Goal: Task Accomplishment & Management: Use online tool/utility

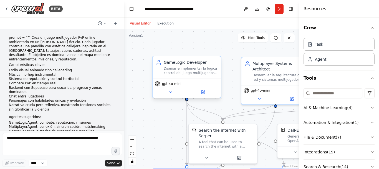
scroll to position [545, 0]
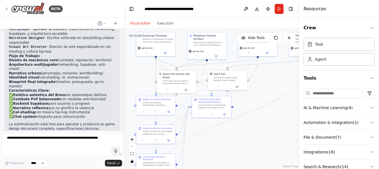
drag, startPoint x: 225, startPoint y: 69, endPoint x: 198, endPoint y: 59, distance: 29.2
click at [184, 40] on div ".deletable-edge-delete-btn { width: 20px; height: 20px; border: 0px solid #ffff…" at bounding box center [211, 99] width 175 height 140
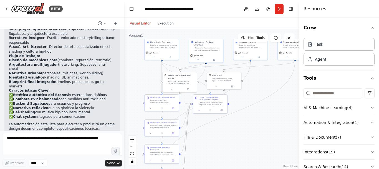
drag, startPoint x: 187, startPoint y: 116, endPoint x: 204, endPoint y: 78, distance: 41.5
click at [130, 25] on div ".deletable-edge-delete-btn { width: 20px; height: 20px; border: 0px solid #ffff…" at bounding box center [130, 25] width 0 height 0
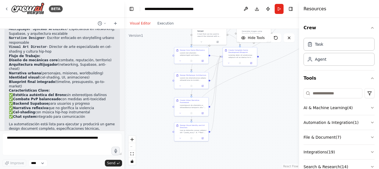
drag, startPoint x: 248, startPoint y: 109, endPoint x: 240, endPoint y: 105, distance: 8.7
click at [273, 70] on div ".deletable-edge-delete-btn { width: 20px; height: 20px; border: 0px solid #ffff…" at bounding box center [211, 99] width 175 height 140
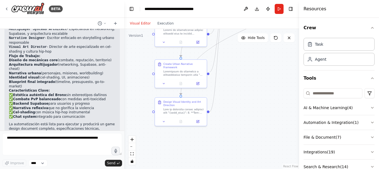
drag, startPoint x: 219, startPoint y: 116, endPoint x: 216, endPoint y: 149, distance: 32.6
click at [216, 149] on div ".deletable-edge-delete-btn { width: 20px; height: 20px; border: 0px solid #ffff…" at bounding box center [211, 99] width 175 height 140
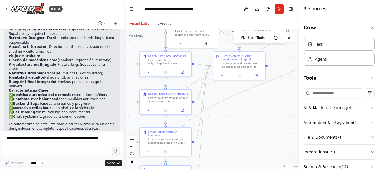
drag, startPoint x: 255, startPoint y: 97, endPoint x: 232, endPoint y: 141, distance: 49.8
click at [232, 140] on div ".deletable-edge-delete-btn { width: 20px; height: 20px; border: 0px solid #ffff…" at bounding box center [211, 99] width 175 height 140
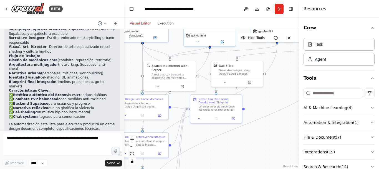
drag, startPoint x: 279, startPoint y: 97, endPoint x: 265, endPoint y: 128, distance: 34.6
click at [265, 128] on div ".deletable-edge-delete-btn { width: 20px; height: 20px; border: 0px solid #ffff…" at bounding box center [211, 99] width 175 height 140
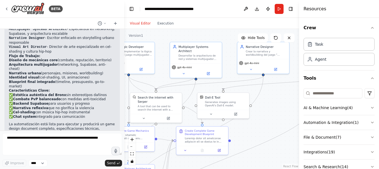
drag, startPoint x: 276, startPoint y: 94, endPoint x: 275, endPoint y: 114, distance: 20.1
click at [274, 115] on div ".deletable-edge-delete-btn { width: 20px; height: 20px; border: 0px solid #ffff…" at bounding box center [211, 99] width 175 height 140
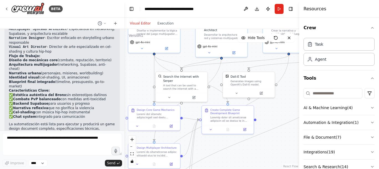
drag, startPoint x: 265, startPoint y: 109, endPoint x: 291, endPoint y: 66, distance: 49.7
click at [291, 65] on div ".deletable-edge-delete-btn { width: 20px; height: 20px; border: 0px solid #ffff…" at bounding box center [211, 99] width 175 height 140
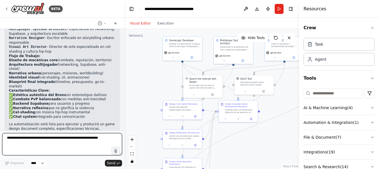
drag, startPoint x: 97, startPoint y: 136, endPoint x: 11, endPoint y: 140, distance: 86.4
click at [37, 137] on textarea at bounding box center [62, 144] width 120 height 22
drag, startPoint x: 8, startPoint y: 138, endPoint x: 50, endPoint y: 140, distance: 42.5
click at [49, 140] on textarea at bounding box center [62, 144] width 120 height 22
click at [51, 140] on textarea at bounding box center [62, 144] width 120 height 22
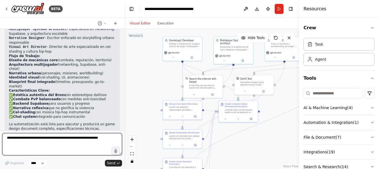
click at [91, 142] on textarea at bounding box center [62, 144] width 120 height 22
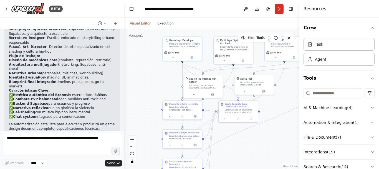
click at [148, 103] on div ".deletable-edge-delete-btn { width: 20px; height: 20px; border: 0px solid #ffff…" at bounding box center [211, 99] width 175 height 140
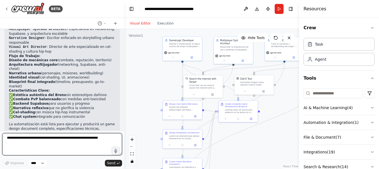
drag, startPoint x: 100, startPoint y: 140, endPoint x: 87, endPoint y: 170, distance: 32.4
click at [87, 168] on html "BETA prompt = """ Crea un juego multijugador PvP online ambientado en un barrio…" at bounding box center [189, 84] width 379 height 169
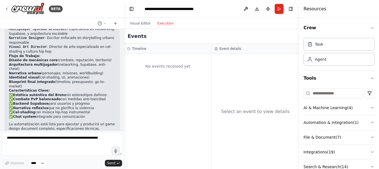
click at [163, 21] on button "Execution" at bounding box center [165, 23] width 23 height 7
click at [187, 74] on div "No events received yet" at bounding box center [168, 66] width 82 height 19
click at [248, 77] on div "Select an event to view details" at bounding box center [255, 111] width 87 height 115
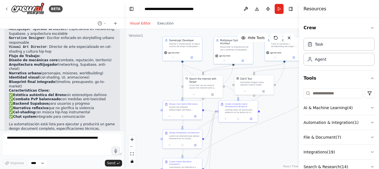
click at [145, 21] on button "Visual Editor" at bounding box center [140, 23] width 27 height 7
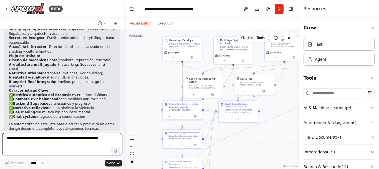
click at [65, 140] on textarea at bounding box center [62, 144] width 120 height 22
type textarea "**********"
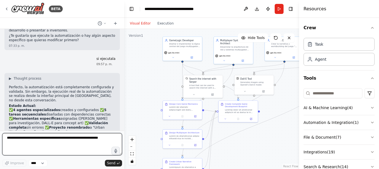
scroll to position [658, 0]
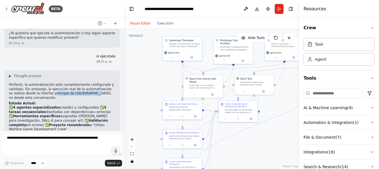
drag, startPoint x: 46, startPoint y: 57, endPoint x: 81, endPoint y: 57, distance: 35.0
click at [81, 82] on p "Perfecto, la automatización está completamente configurada y validada. Sin emba…" at bounding box center [62, 90] width 107 height 17
drag, startPoint x: 86, startPoint y: 58, endPoint x: 100, endPoint y: 57, distance: 14.5
click at [100, 82] on p "Perfecto, la automatización está completamente configurada y validada. Sin emba…" at bounding box center [62, 90] width 107 height 17
click at [63, 82] on p "Perfecto, la automatización está completamente configurada y validada. Sin emba…" at bounding box center [62, 90] width 107 height 17
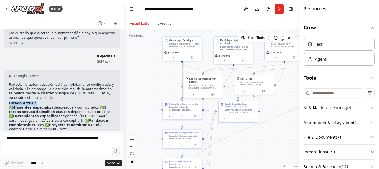
drag, startPoint x: 10, startPoint y: 68, endPoint x: 17, endPoint y: 72, distance: 8.6
click at [17, 74] on div "▶ Thought process Perfecto, la automatización está completamente configurada y …" at bounding box center [62, 160] width 107 height 173
click at [23, 105] on p "✅ 4 agentes especializados creados y configurados ✅ 5 tareas secuenciales diseñ…" at bounding box center [62, 118] width 107 height 26
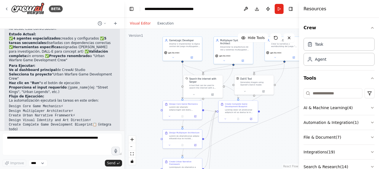
scroll to position [735, 0]
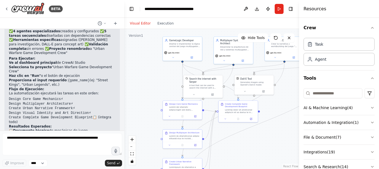
drag, startPoint x: 15, startPoint y: 81, endPoint x: 42, endPoint y: 77, distance: 26.9
click at [48, 76] on div "▶ Thought process Perfecto, la automatización está completamente configurada y …" at bounding box center [62, 84] width 107 height 173
click at [32, 146] on li "🎨 Art bible con concept art y guías visuales" at bounding box center [62, 150] width 107 height 9
drag, startPoint x: 32, startPoint y: 90, endPoint x: 50, endPoint y: 91, distance: 18.1
click at [50, 133] on li "🏗️ Arquitectura completa de sistemas multijugador" at bounding box center [62, 135] width 107 height 4
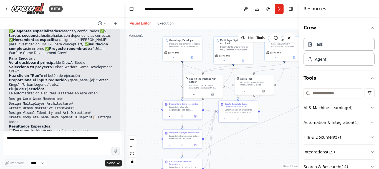
click at [49, 133] on strong "Arquitectura completa" at bounding box center [34, 135] width 42 height 4
drag, startPoint x: 72, startPoint y: 89, endPoint x: 77, endPoint y: 89, distance: 5.0
click at [77, 128] on ul "📋 Documento técnico de mecánicas de juego 🏗️ Arquitectura completa de sistemas …" at bounding box center [62, 143] width 107 height 30
drag, startPoint x: 34, startPoint y: 102, endPoint x: 59, endPoint y: 100, distance: 25.3
click at [59, 128] on ul "📋 Documento técnico de mecánicas de juego 🏗️ Arquitectura completa de sistemas …" at bounding box center [62, 143] width 107 height 30
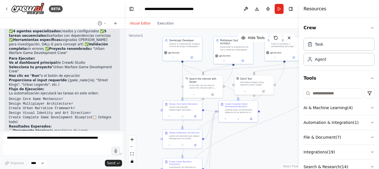
click at [83, 146] on li "🎨 Art bible con concept art y guías visuales" at bounding box center [62, 150] width 107 height 9
click at [87, 124] on h2 "Resultados Esperados:" at bounding box center [62, 126] width 107 height 4
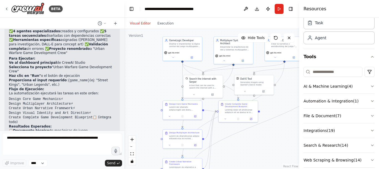
scroll to position [29, 0]
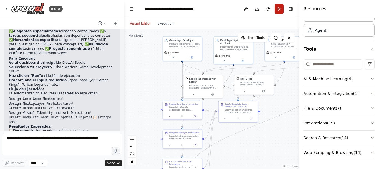
click at [280, 6] on button "Run" at bounding box center [279, 9] width 9 height 10
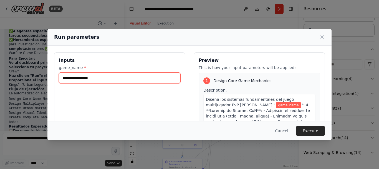
click at [94, 74] on input "game_name *" at bounding box center [120, 77] width 122 height 11
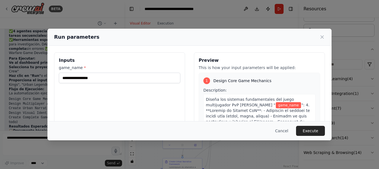
click at [89, 99] on div "Inputs game_name *" at bounding box center [119, 118] width 131 height 132
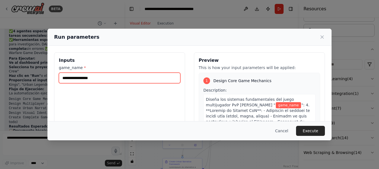
click at [92, 78] on input "game_name *" at bounding box center [120, 77] width 122 height 11
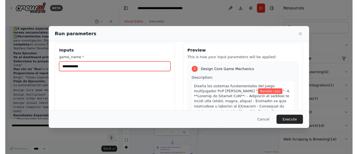
scroll to position [0, 0]
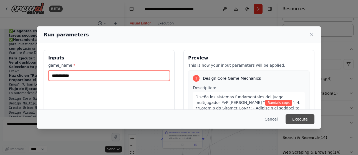
type input "**********"
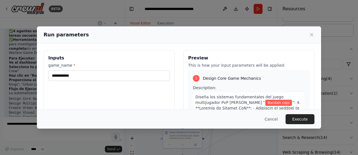
click at [302, 122] on button "Execute" at bounding box center [300, 119] width 29 height 10
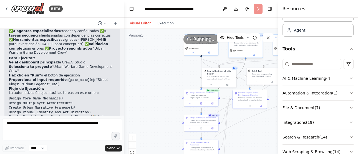
drag, startPoint x: 246, startPoint y: 60, endPoint x: 246, endPoint y: 56, distance: 4.2
click at [246, 56] on div ".deletable-edge-delete-btn { width: 20px; height: 20px; border: 0px solid #ffff…" at bounding box center [208, 55] width 77 height 69
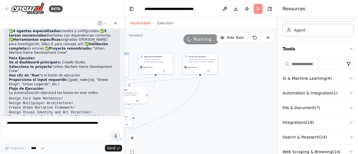
drag, startPoint x: 218, startPoint y: 61, endPoint x: 67, endPoint y: 86, distance: 152.8
click at [66, 85] on div "BETA prompt = """ Crea un juego multijugador PvP online ambientado en un barrio…" at bounding box center [179, 77] width 358 height 154
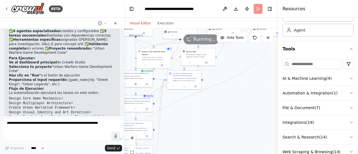
drag, startPoint x: 170, startPoint y: 112, endPoint x: 259, endPoint y: 69, distance: 98.8
click at [262, 66] on div ".deletable-edge-delete-btn { width: 20px; height: 20px; border: 0px solid #ffff…" at bounding box center [201, 98] width 154 height 139
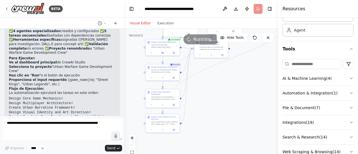
click at [235, 78] on div ".deletable-edge-delete-btn { width: 20px; height: 20px; border: 0px solid #ffff…" at bounding box center [201, 98] width 154 height 139
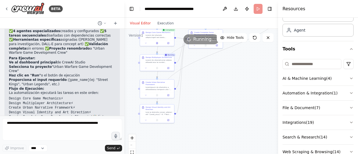
drag, startPoint x: 213, startPoint y: 106, endPoint x: 208, endPoint y: 104, distance: 5.1
click at [211, 94] on div ".deletable-edge-delete-btn { width: 20px; height: 20px; border: 0px solid #ffff…" at bounding box center [201, 98] width 154 height 139
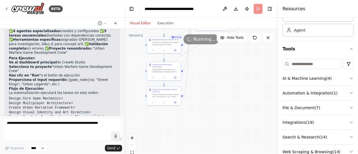
drag, startPoint x: 208, startPoint y: 104, endPoint x: 214, endPoint y: 95, distance: 10.6
click at [214, 95] on div ".deletable-edge-delete-btn { width: 20px; height: 20px; border: 0px solid #ffff…" at bounding box center [201, 98] width 154 height 139
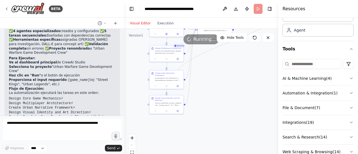
drag, startPoint x: 217, startPoint y: 101, endPoint x: 218, endPoint y: 107, distance: 6.0
click at [218, 107] on div ".deletable-edge-delete-btn { width: 20px; height: 20px; border: 0px solid #ffff…" at bounding box center [201, 98] width 154 height 139
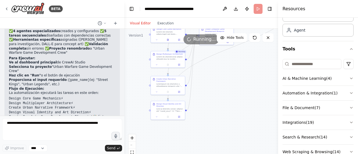
drag, startPoint x: 216, startPoint y: 100, endPoint x: 212, endPoint y: 100, distance: 4.2
click at [216, 102] on div ".deletable-edge-delete-btn { width: 20px; height: 20px; border: 0px solid #ffff…" at bounding box center [201, 98] width 154 height 139
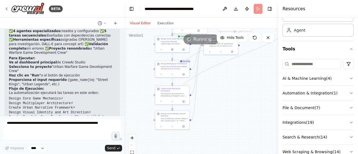
click at [216, 100] on div ".deletable-edge-delete-btn { width: 20px; height: 20px; border: 0px solid #ffff…" at bounding box center [201, 98] width 154 height 139
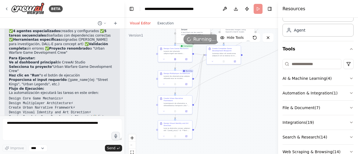
drag, startPoint x: 215, startPoint y: 94, endPoint x: 215, endPoint y: 102, distance: 7.8
click at [216, 102] on div ".deletable-edge-delete-btn { width: 20px; height: 20px; border: 0px solid #ffff…" at bounding box center [201, 98] width 154 height 139
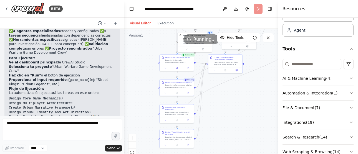
click at [218, 101] on div ".deletable-edge-delete-btn { width: 20px; height: 20px; border: 0px solid #ffff…" at bounding box center [201, 98] width 154 height 139
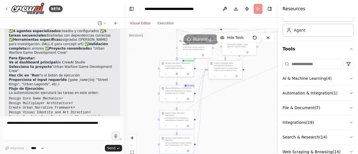
drag, startPoint x: 218, startPoint y: 100, endPoint x: 211, endPoint y: 103, distance: 7.6
click at [213, 102] on div ".deletable-edge-delete-btn { width: 20px; height: 20px; border: 0px solid #ffff…" at bounding box center [201, 98] width 154 height 139
drag, startPoint x: 223, startPoint y: 102, endPoint x: 212, endPoint y: 105, distance: 10.6
click at [214, 104] on div ".deletable-edge-delete-btn { width: 20px; height: 20px; border: 0px solid #ffff…" at bounding box center [201, 98] width 154 height 139
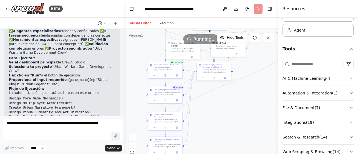
drag, startPoint x: 228, startPoint y: 103, endPoint x: 210, endPoint y: 103, distance: 18.6
click at [212, 103] on div ".deletable-edge-delete-btn { width: 20px; height: 20px; border: 0px solid #ffff…" at bounding box center [201, 98] width 154 height 139
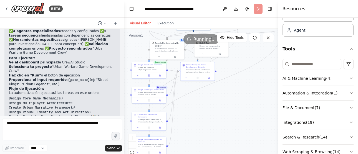
drag, startPoint x: 225, startPoint y: 109, endPoint x: 208, endPoint y: 107, distance: 17.6
click at [215, 106] on div ".deletable-edge-delete-btn { width: 20px; height: 20px; border: 0px solid #ffff…" at bounding box center [201, 98] width 154 height 139
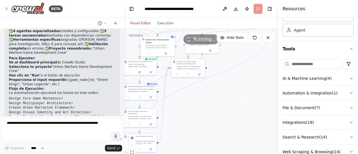
drag, startPoint x: 203, startPoint y: 105, endPoint x: 213, endPoint y: 116, distance: 14.5
click at [211, 112] on div ".deletable-edge-delete-btn { width: 20px; height: 20px; border: 0px solid #ffff…" at bounding box center [201, 98] width 154 height 139
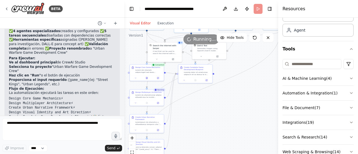
click at [229, 119] on div ".deletable-edge-delete-btn { width: 20px; height: 20px; border: 0px solid #ffff…" at bounding box center [201, 98] width 154 height 139
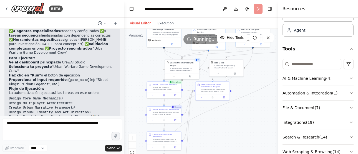
drag, startPoint x: 247, startPoint y: 110, endPoint x: 254, endPoint y: 105, distance: 8.2
click at [250, 114] on div ".deletable-edge-delete-btn { width: 20px; height: 20px; border: 0px solid #ffff…" at bounding box center [201, 98] width 154 height 139
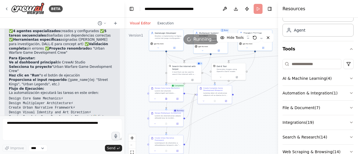
drag, startPoint x: 252, startPoint y: 113, endPoint x: 245, endPoint y: 110, distance: 8.4
click at [249, 112] on div ".deletable-edge-delete-btn { width: 20px; height: 20px; border: 0px solid #ffff…" at bounding box center [201, 98] width 154 height 139
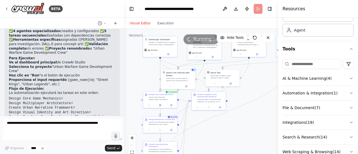
drag, startPoint x: 246, startPoint y: 110, endPoint x: 244, endPoint y: 115, distance: 4.9
click at [246, 115] on div ".deletable-edge-delete-btn { width: 20px; height: 20px; border: 0px solid #ffff…" at bounding box center [201, 98] width 154 height 139
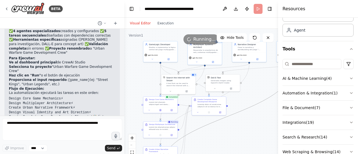
drag, startPoint x: 245, startPoint y: 111, endPoint x: 236, endPoint y: 116, distance: 10.7
click at [240, 115] on div ".deletable-edge-delete-btn { width: 20px; height: 20px; border: 0px solid #ffff…" at bounding box center [201, 98] width 154 height 139
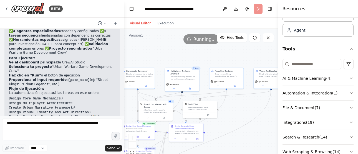
drag, startPoint x: 265, startPoint y: 87, endPoint x: 243, endPoint y: 112, distance: 33.5
click at [243, 116] on div ".deletable-edge-delete-btn { width: 20px; height: 20px; border: 0px solid #ffff…" at bounding box center [201, 98] width 154 height 139
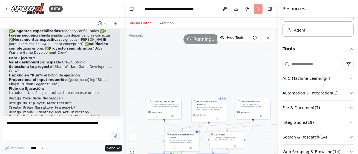
drag, startPoint x: 221, startPoint y: 110, endPoint x: 259, endPoint y: 131, distance: 43.4
click at [264, 137] on div ".deletable-edge-delete-btn { width: 20px; height: 20px; border: 0px solid #ffff…" at bounding box center [201, 98] width 154 height 139
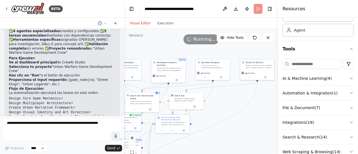
drag, startPoint x: 232, startPoint y: 77, endPoint x: 213, endPoint y: 56, distance: 28.7
click at [192, 38] on div "Version 1 Hide Tools .deletable-edge-delete-btn { width: 20px; height: 20px; bo…" at bounding box center [201, 98] width 154 height 139
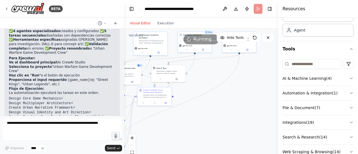
drag, startPoint x: 267, startPoint y: 111, endPoint x: 261, endPoint y: 92, distance: 20.7
click at [261, 92] on div ".deletable-edge-delete-btn { width: 20px; height: 20px; border: 0px solid #ffff…" at bounding box center [201, 98] width 154 height 139
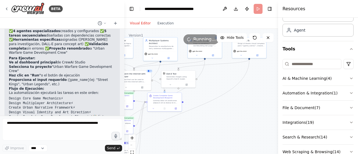
drag, startPoint x: 219, startPoint y: 79, endPoint x: 239, endPoint y: 83, distance: 20.1
click at [239, 83] on div ".deletable-edge-delete-btn { width: 20px; height: 20px; border: 0px solid #ffff…" at bounding box center [201, 98] width 154 height 139
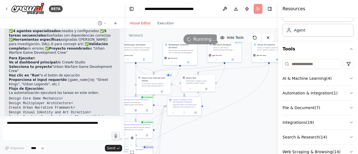
click at [236, 37] on span "Hide Tools" at bounding box center [235, 38] width 17 height 4
click at [236, 37] on span "Show Tools" at bounding box center [234, 38] width 18 height 4
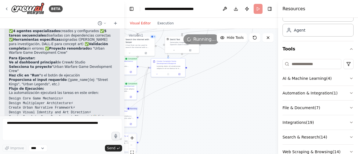
drag, startPoint x: 236, startPoint y: 82, endPoint x: 225, endPoint y: 45, distance: 38.9
click at [224, 44] on div "Version 1 Hide Tools .deletable-edge-delete-btn { width: 20px; height: 20px; bo…" at bounding box center [201, 98] width 154 height 139
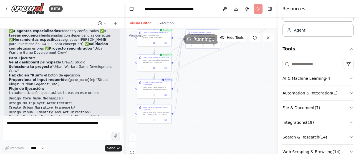
drag, startPoint x: 220, startPoint y: 91, endPoint x: 251, endPoint y: 61, distance: 42.6
click at [251, 61] on div ".deletable-edge-delete-btn { width: 20px; height: 20px; border: 0px solid #ffff…" at bounding box center [201, 98] width 154 height 139
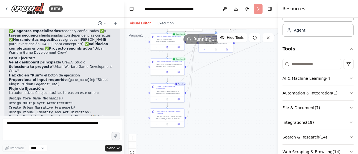
drag, startPoint x: 232, startPoint y: 87, endPoint x: 247, endPoint y: 94, distance: 17.0
click at [248, 95] on div ".deletable-edge-delete-btn { width: 20px; height: 20px; border: 0px solid #ffff…" at bounding box center [201, 98] width 154 height 139
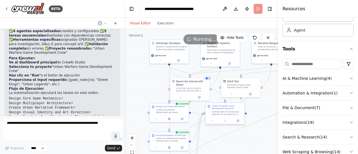
drag, startPoint x: 233, startPoint y: 84, endPoint x: 231, endPoint y: 113, distance: 28.7
click at [232, 154] on html "BETA prompt = """ Crea un juego multijugador PvP online ambientado en un barrio…" at bounding box center [179, 77] width 358 height 154
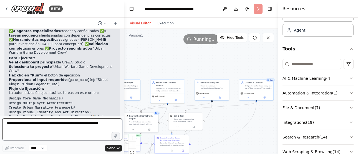
drag, startPoint x: 155, startPoint y: 85, endPoint x: 101, endPoint y: 119, distance: 63.1
click at [101, 119] on div "BETA prompt = """ Crea un juego multijugador PvP online ambientado en un barrio…" at bounding box center [179, 77] width 358 height 154
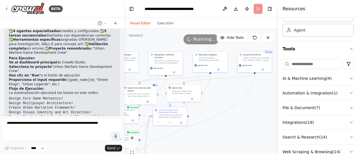
drag, startPoint x: 232, startPoint y: 56, endPoint x: 230, endPoint y: 28, distance: 27.8
click at [230, 28] on div "Visual Editor Execution Version 1 Hide Tools .deletable-edge-delete-btn { width…" at bounding box center [201, 86] width 154 height 137
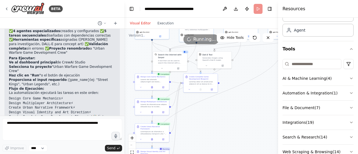
drag, startPoint x: 225, startPoint y: 122, endPoint x: 253, endPoint y: 91, distance: 41.7
click at [253, 91] on div ".deletable-edge-delete-btn { width: 20px; height: 20px; border: 0px solid #ffff…" at bounding box center [201, 98] width 154 height 139
click at [261, 9] on button "Run" at bounding box center [258, 9] width 9 height 10
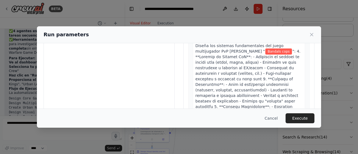
scroll to position [56, 0]
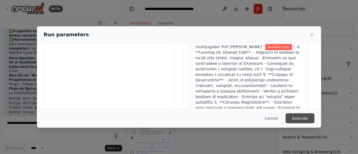
click at [302, 119] on button "Execute" at bounding box center [300, 119] width 29 height 10
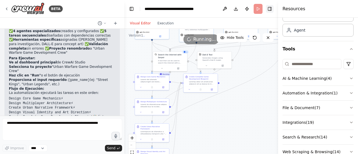
click at [268, 11] on button "Toggle Right Sidebar" at bounding box center [270, 9] width 8 height 8
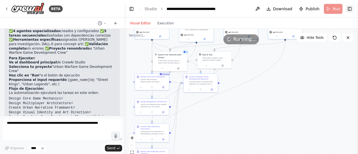
click at [350, 11] on button "Toggle Right Sidebar" at bounding box center [350, 9] width 8 height 8
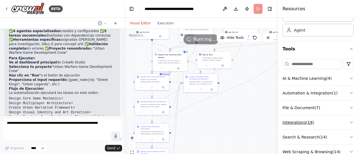
scroll to position [43, 0]
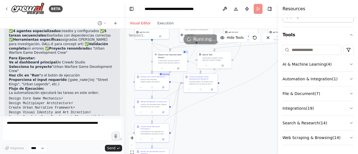
click at [236, 6] on button "Download" at bounding box center [236, 9] width 9 height 10
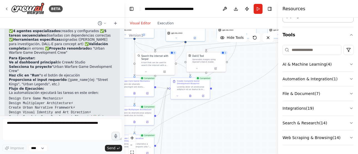
click at [260, 7] on button "Run" at bounding box center [258, 9] width 9 height 10
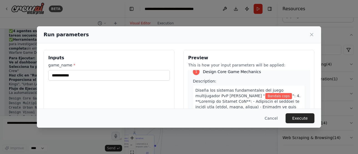
scroll to position [0, 0]
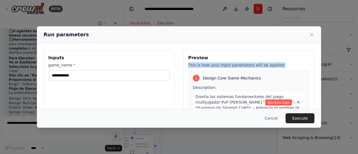
drag, startPoint x: 186, startPoint y: 66, endPoint x: 279, endPoint y: 66, distance: 93.0
click at [279, 66] on div "Preview This is how your input parameters will be applied: 1 Design Core Game M…" at bounding box center [248, 116] width 131 height 132
copy p "This is how your input parameters will be applied:"
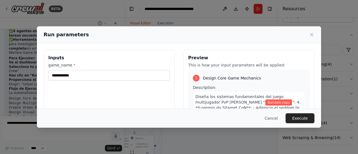
click at [186, 80] on div "Preview This is how your input parameters will be applied: 1 Design Core Game M…" at bounding box center [248, 116] width 131 height 132
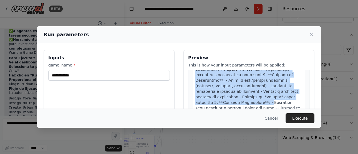
scroll to position [56, 0]
drag, startPoint x: 202, startPoint y: 77, endPoint x: 288, endPoint y: 99, distance: 89.2
click at [288, 99] on div "1 Design Core Game Mechanics Description: Diseña los sistemas fundamentales del…" at bounding box center [249, 121] width 122 height 213
click at [287, 96] on span at bounding box center [247, 105] width 105 height 121
click at [295, 87] on div "Diseña los sistemas fundamentales del juego multijugador PvP urbano " Bandals c…" at bounding box center [249, 102] width 112 height 133
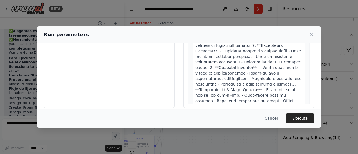
scroll to position [79, 0]
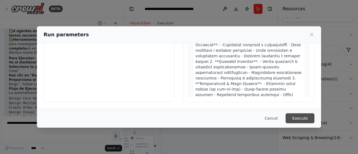
click at [302, 115] on button "Execute" at bounding box center [300, 119] width 29 height 10
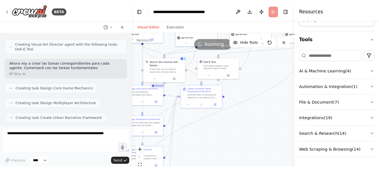
scroll to position [749, 0]
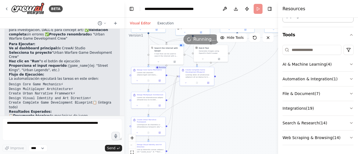
drag, startPoint x: 128, startPoint y: 65, endPoint x: 142, endPoint y: 55, distance: 17.3
click at [142, 55] on div ".deletable-edge-delete-btn { width: 20px; height: 20px; border: 0px solid #ffff…" at bounding box center [201, 98] width 154 height 139
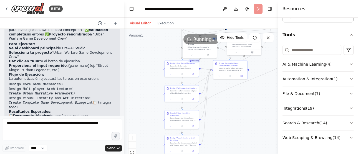
drag, startPoint x: 211, startPoint y: 104, endPoint x: 244, endPoint y: 98, distance: 33.9
click at [244, 98] on div ".deletable-edge-delete-btn { width: 20px; height: 20px; border: 0px solid #ffff…" at bounding box center [201, 98] width 154 height 139
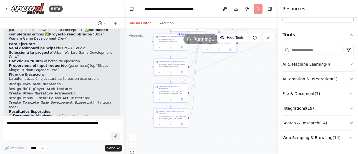
drag, startPoint x: 242, startPoint y: 95, endPoint x: 230, endPoint y: 68, distance: 29.3
click at [231, 68] on div ".deletable-edge-delete-btn { width: 20px; height: 20px; border: 0px solid #ffff…" at bounding box center [201, 98] width 154 height 139
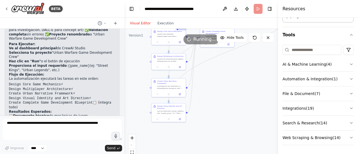
drag, startPoint x: 222, startPoint y: 95, endPoint x: 220, endPoint y: 82, distance: 13.0
click at [220, 82] on div ".deletable-edge-delete-btn { width: 20px; height: 20px; border: 0px solid #ffff…" at bounding box center [201, 98] width 154 height 139
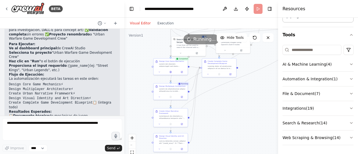
drag, startPoint x: 220, startPoint y: 82, endPoint x: 222, endPoint y: 120, distance: 38.7
click at [222, 120] on div ".deletable-edge-delete-btn { width: 20px; height: 20px; border: 0px solid #ffff…" at bounding box center [201, 98] width 154 height 139
drag, startPoint x: 213, startPoint y: 115, endPoint x: 209, endPoint y: 118, distance: 4.9
click at [211, 120] on div ".deletable-edge-delete-btn { width: 20px; height: 20px; border: 0px solid #ffff…" at bounding box center [201, 98] width 154 height 139
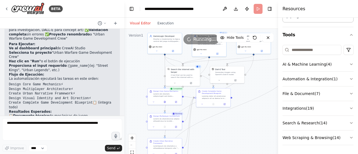
click at [210, 88] on div ".deletable-edge-delete-btn { width: 20px; height: 20px; border: 0px solid #ffff…" at bounding box center [172, 53] width 77 height 69
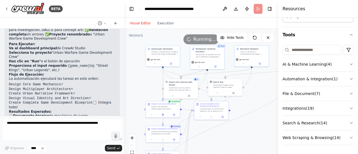
drag, startPoint x: 256, startPoint y: 85, endPoint x: 249, endPoint y: 102, distance: 18.8
click at [250, 103] on div ".deletable-edge-delete-btn { width: 20px; height: 20px; border: 0px solid #ffff…" at bounding box center [201, 98] width 154 height 139
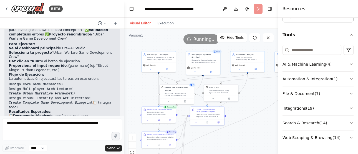
drag, startPoint x: 251, startPoint y: 105, endPoint x: 248, endPoint y: 106, distance: 2.9
click at [249, 106] on div ".deletable-edge-delete-btn { width: 20px; height: 20px; border: 0px solid #ffff…" at bounding box center [201, 98] width 154 height 139
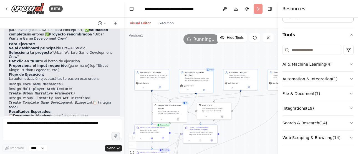
drag, startPoint x: 254, startPoint y: 100, endPoint x: 247, endPoint y: 90, distance: 12.9
click at [248, 94] on div ".deletable-edge-delete-btn { width: 20px; height: 20px; border: 0px solid #ffff…" at bounding box center [201, 98] width 154 height 139
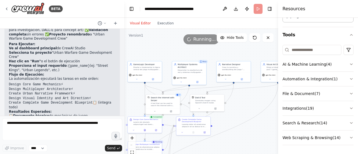
drag, startPoint x: 252, startPoint y: 100, endPoint x: 245, endPoint y: 86, distance: 15.8
click at [246, 87] on div ".deletable-edge-delete-btn { width: 20px; height: 20px; border: 0px solid #ffff…" at bounding box center [201, 98] width 154 height 139
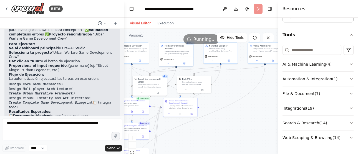
drag, startPoint x: 251, startPoint y: 95, endPoint x: 242, endPoint y: 87, distance: 12.0
click at [243, 87] on div ".deletable-edge-delete-btn { width: 20px; height: 20px; border: 0px solid #ffff…" at bounding box center [201, 98] width 154 height 139
drag, startPoint x: 248, startPoint y: 89, endPoint x: 234, endPoint y: 90, distance: 14.2
click at [234, 90] on div ".deletable-edge-delete-btn { width: 20px; height: 20px; border: 0px solid #ffff…" at bounding box center [201, 98] width 154 height 139
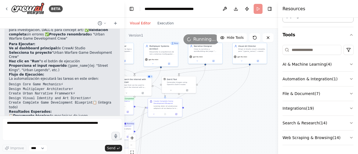
drag, startPoint x: 251, startPoint y: 84, endPoint x: 230, endPoint y: 89, distance: 21.5
click at [230, 89] on div ".deletable-edge-delete-btn { width: 20px; height: 20px; border: 0px solid #ffff…" at bounding box center [201, 98] width 154 height 139
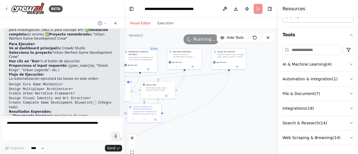
drag, startPoint x: 243, startPoint y: 85, endPoint x: 217, endPoint y: 92, distance: 26.9
click at [217, 92] on div ".deletable-edge-delete-btn { width: 20px; height: 20px; border: 0px solid #ffff…" at bounding box center [201, 98] width 154 height 139
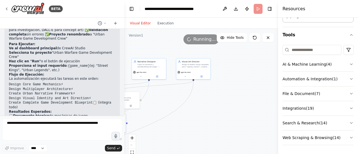
drag, startPoint x: 212, startPoint y: 94, endPoint x: 209, endPoint y: 95, distance: 2.9
click at [209, 95] on div ".deletable-edge-delete-btn { width: 20px; height: 20px; border: 0px solid #ffff…" at bounding box center [201, 98] width 154 height 139
drag, startPoint x: 229, startPoint y: 92, endPoint x: 203, endPoint y: 96, distance: 25.7
click at [206, 95] on div ".deletable-edge-delete-btn { width: 20px; height: 20px; border: 0px solid #ffff…" at bounding box center [201, 98] width 154 height 139
click at [211, 95] on div ".deletable-edge-delete-btn { width: 20px; height: 20px; border: 0px solid #ffff…" at bounding box center [201, 98] width 154 height 139
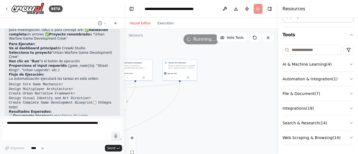
drag, startPoint x: 212, startPoint y: 97, endPoint x: 222, endPoint y: 99, distance: 10.8
click at [227, 97] on div ".deletable-edge-delete-btn { width: 20px; height: 20px; border: 0px solid #ffff…" at bounding box center [201, 98] width 154 height 139
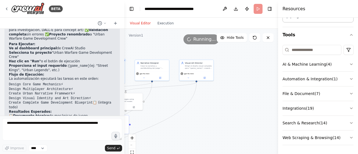
click at [237, 93] on div ".deletable-edge-delete-btn { width: 20px; height: 20px; border: 0px solid #ffff…" at bounding box center [201, 98] width 154 height 139
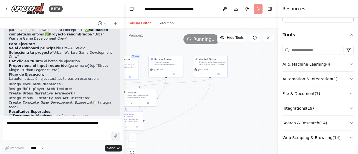
click at [239, 93] on div ".deletable-edge-delete-btn { width: 20px; height: 20px; border: 0px solid #ffff…" at bounding box center [201, 98] width 154 height 139
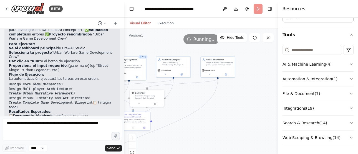
drag, startPoint x: 245, startPoint y: 95, endPoint x: 256, endPoint y: 101, distance: 11.7
click at [256, 100] on div ".deletable-edge-delete-btn { width: 20px; height: 20px; border: 0px solid #ffff…" at bounding box center [201, 98] width 154 height 139
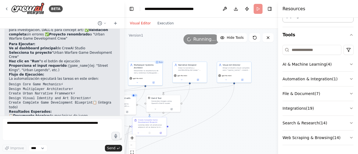
drag, startPoint x: 246, startPoint y: 105, endPoint x: 235, endPoint y: 108, distance: 11.3
click at [240, 106] on div ".deletable-edge-delete-btn { width: 20px; height: 20px; border: 0px solid #ffff…" at bounding box center [201, 98] width 154 height 139
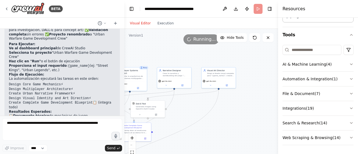
click at [215, 102] on div ".deletable-edge-delete-btn { width: 20px; height: 20px; border: 0px solid #ffff…" at bounding box center [201, 98] width 154 height 139
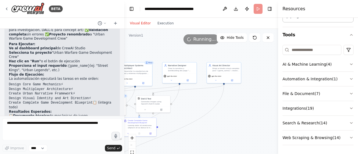
drag, startPoint x: 217, startPoint y: 101, endPoint x: 258, endPoint y: 94, distance: 41.7
click at [249, 94] on div ".deletable-edge-delete-btn { width: 20px; height: 20px; border: 0px solid #ffff…" at bounding box center [201, 98] width 154 height 139
drag, startPoint x: 270, startPoint y: 91, endPoint x: 278, endPoint y: 89, distance: 9.2
click at [277, 89] on div "BETA prompt = """ Crea un juego multijugador PvP online ambientado en un barrio…" at bounding box center [179, 77] width 358 height 154
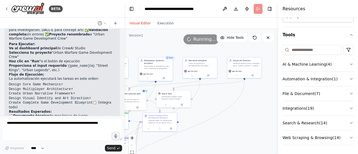
drag, startPoint x: 278, startPoint y: 89, endPoint x: 255, endPoint y: 83, distance: 24.0
click at [278, 83] on div "Resources Crew Task Agent Tools AI & Machine Learning ( 4 ) Automation & Integr…" at bounding box center [318, 77] width 80 height 154
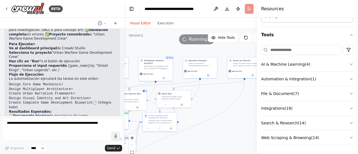
drag, startPoint x: 254, startPoint y: 83, endPoint x: 227, endPoint y: 85, distance: 27.0
click at [232, 85] on div ".deletable-edge-delete-btn { width: 20px; height: 20px; border: 0px solid #ffff…" at bounding box center [196, 98] width 145 height 139
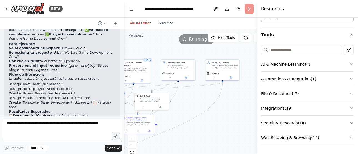
drag, startPoint x: 217, startPoint y: 97, endPoint x: 221, endPoint y: 95, distance: 4.4
click at [220, 96] on div ".deletable-edge-delete-btn { width: 20px; height: 20px; border: 0px solid #ffff…" at bounding box center [196, 98] width 145 height 139
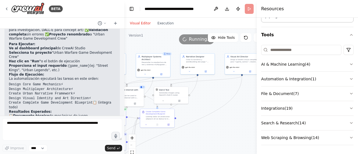
drag, startPoint x: 222, startPoint y: 96, endPoint x: 233, endPoint y: 96, distance: 11.1
click at [228, 95] on div ".deletable-edge-delete-btn { width: 20px; height: 20px; border: 0px solid #ffff…" at bounding box center [196, 98] width 145 height 139
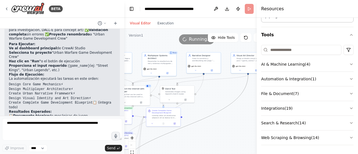
drag, startPoint x: 237, startPoint y: 99, endPoint x: 217, endPoint y: 82, distance: 26.2
click at [225, 89] on div ".deletable-edge-delete-btn { width: 20px; height: 20px; border: 0px solid #ffff…" at bounding box center [196, 98] width 145 height 139
drag, startPoint x: 225, startPoint y: 101, endPoint x: 217, endPoint y: 86, distance: 16.6
click at [218, 87] on div ".deletable-edge-delete-btn { width: 20px; height: 20px; border: 0px solid #ffff…" at bounding box center [196, 98] width 145 height 139
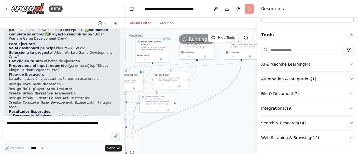
click at [215, 81] on div ".deletable-edge-delete-btn { width: 20px; height: 20px; border: 0px solid #ffff…" at bounding box center [196, 98] width 145 height 139
click at [219, 87] on div ".deletable-edge-delete-btn { width: 20px; height: 20px; border: 0px solid #ffff…" at bounding box center [196, 98] width 145 height 139
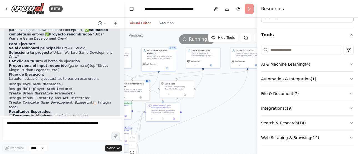
drag, startPoint x: 217, startPoint y: 83, endPoint x: 221, endPoint y: 89, distance: 6.7
click at [221, 89] on div ".deletable-edge-delete-btn { width: 20px; height: 20px; border: 0px solid #ffff…" at bounding box center [196, 98] width 145 height 139
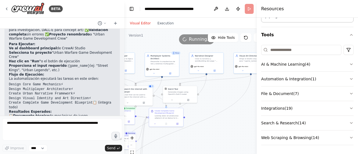
click at [223, 97] on div ".deletable-edge-delete-btn { width: 20px; height: 20px; border: 0px solid #ffff…" at bounding box center [196, 98] width 145 height 139
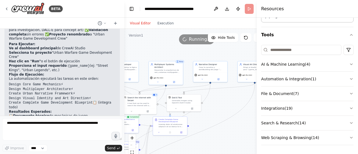
drag, startPoint x: 224, startPoint y: 98, endPoint x: 225, endPoint y: 103, distance: 5.1
click at [225, 103] on div ".deletable-edge-delete-btn { width: 20px; height: 20px; border: 0px solid #ffff…" at bounding box center [196, 98] width 145 height 139
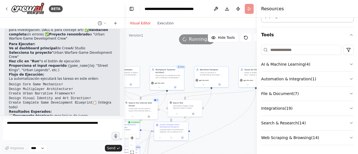
click at [220, 86] on div ".deletable-edge-delete-btn { width: 20px; height: 20px; border: 0px solid #ffff…" at bounding box center [196, 98] width 145 height 139
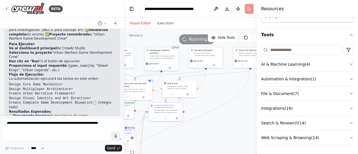
drag, startPoint x: 224, startPoint y: 93, endPoint x: 218, endPoint y: 81, distance: 12.5
click at [220, 81] on div ".deletable-edge-delete-btn { width: 20px; height: 20px; border: 0px solid #ffff…" at bounding box center [196, 98] width 145 height 139
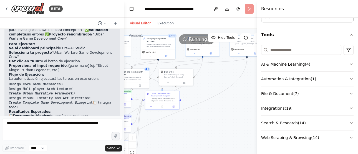
drag
click at [215, 64] on div ".deletable-edge-delete-btn { width: 20px; height: 20px; border: 0px solid #ffff…" at bounding box center [196, 98] width 145 height 139
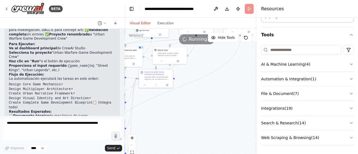
click at [216, 75] on div ".deletable-edge-delete-btn { width: 20px; height: 20px; border: 0px solid #ffff…" at bounding box center [196, 98] width 145 height 139
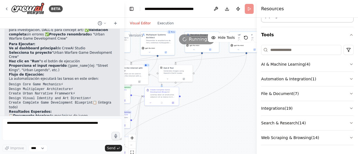
click at [220, 86] on div ".deletable-edge-delete-btn { width: 20px; height: 20px; border: 0px solid #ffff…" at bounding box center [196, 98] width 145 height 139
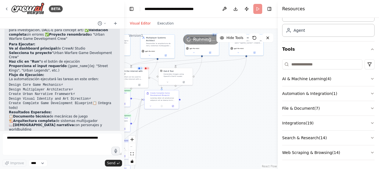
scroll to position [29, 0]
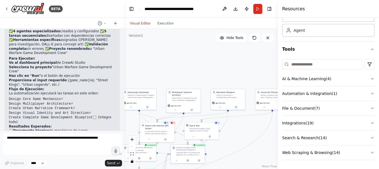
drag, startPoint x: 218, startPoint y: 72, endPoint x: 231, endPoint y: 54, distance: 23.3
click at [238, 124] on div ".deletable-edge-delete-btn { width: 20px; height: 20px; border: 0px solid #ffff…" at bounding box center [201, 99] width 154 height 140
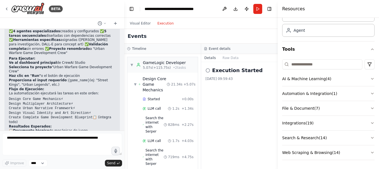
click at [167, 22] on button "Execution" at bounding box center [165, 23] width 23 height 7
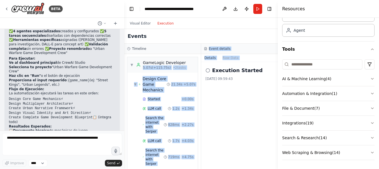
scroll to position [0, 1]
click at [200, 64] on div "Timeline ▼ GameLogic Developer 5.07s (+115.75s) • 2 task s ▼ Design Core Game M…" at bounding box center [201, 106] width 154 height 125
click at [194, 99] on div "▼ GameLogic Developer 5.07s (+115.75s) • 2 task s ▼ Design Core Game Mechanics …" at bounding box center [162, 111] width 77 height 115
click at [190, 94] on div "▼ Design Core Game Mechanics 21.34s + 5.07s" at bounding box center [164, 84] width 66 height 21
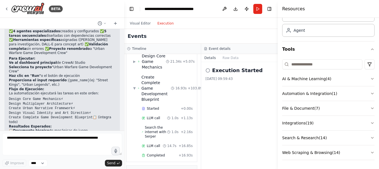
scroll to position [24, 1]
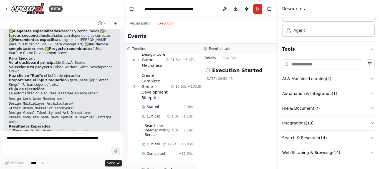
click at [210, 72] on div "Execution Started" at bounding box center [240, 70] width 68 height 8
click at [207, 68] on icon at bounding box center [208, 70] width 4 height 4
click at [209, 71] on icon at bounding box center [208, 70] width 4 height 4
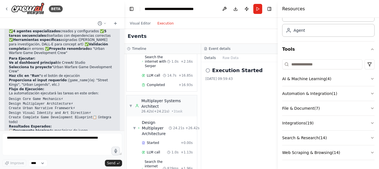
scroll to position [0, 1]
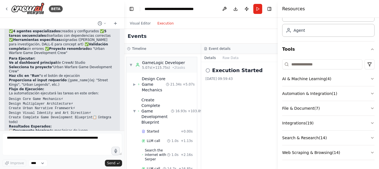
click at [210, 71] on circle at bounding box center [208, 70] width 4 height 4
click at [208, 70] on icon at bounding box center [208, 70] width 4 height 4
drag, startPoint x: 201, startPoint y: 66, endPoint x: 212, endPoint y: 92, distance: 28.1
click at [211, 91] on div "Execution Started 10/8/2025, 09:59:43" at bounding box center [239, 115] width 77 height 107
click at [212, 92] on div "Execution Started 10/8/2025, 09:59:43" at bounding box center [239, 115] width 77 height 107
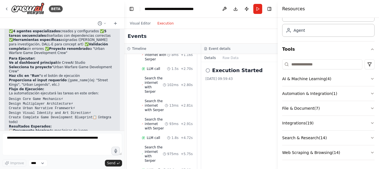
scroll to position [480, 1]
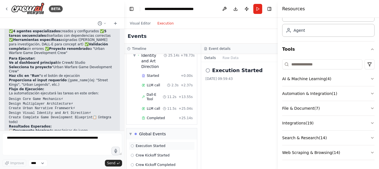
click at [133, 144] on icon at bounding box center [132, 145] width 3 height 3
click at [135, 151] on div "Crew Kickoff Started" at bounding box center [162, 155] width 66 height 8
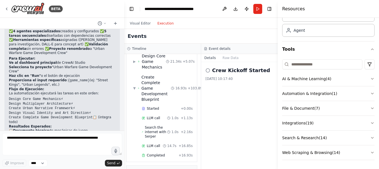
scroll to position [0, 1]
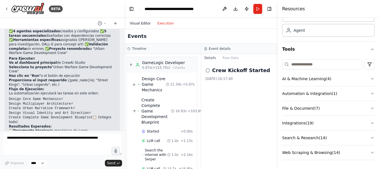
click at [140, 25] on button "Visual Editor" at bounding box center [140, 23] width 27 height 7
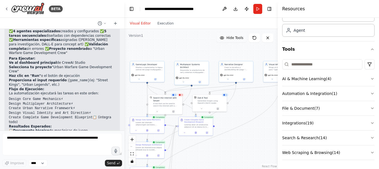
drag, startPoint x: 223, startPoint y: 67, endPoint x: 232, endPoint y: 41, distance: 27.4
click at [232, 41] on div "Version 1 Hide Tools .deletable-edge-delete-btn { width: 20px; height: 20px; bo…" at bounding box center [201, 99] width 154 height 140
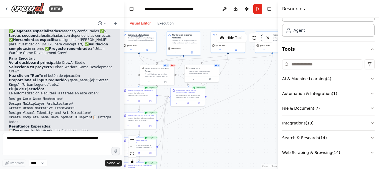
drag, startPoint x: 255, startPoint y: 100, endPoint x: 254, endPoint y: 78, distance: 21.4
click at [254, 78] on div ".deletable-edge-delete-btn { width: 20px; height: 20px; border: 0px solid #ffff…" at bounding box center [201, 99] width 154 height 140
click at [247, 11] on button "Publish" at bounding box center [246, 9] width 9 height 10
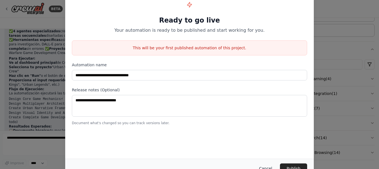
click at [271, 167] on button "Cancel" at bounding box center [266, 168] width 22 height 10
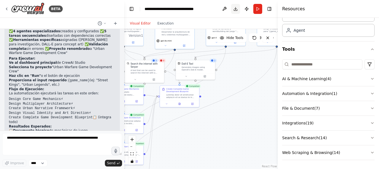
click at [234, 10] on button "Download" at bounding box center [235, 9] width 9 height 10
drag, startPoint x: 181, startPoint y: 121, endPoint x: 214, endPoint y: 113, distance: 33.5
click at [214, 113] on div ".deletable-edge-delete-btn { width: 20px; height: 20px; border: 0px solid #ffff…" at bounding box center [201, 99] width 154 height 140
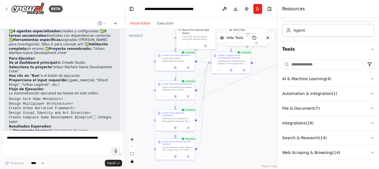
drag, startPoint x: 213, startPoint y: 132, endPoint x: 266, endPoint y: 98, distance: 62.3
click at [266, 98] on div ".deletable-edge-delete-btn { width: 20px; height: 20px; border: 0px solid #ffff…" at bounding box center [201, 99] width 154 height 140
click at [132, 161] on icon "toggle interactivity" at bounding box center [132, 160] width 2 height 3
click at [132, 160] on icon "toggle interactivity" at bounding box center [132, 160] width 2 height 3
click at [259, 10] on button "Run" at bounding box center [257, 9] width 9 height 10
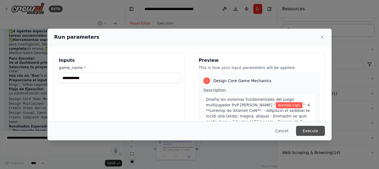
click at [321, 128] on button "Execute" at bounding box center [310, 130] width 29 height 10
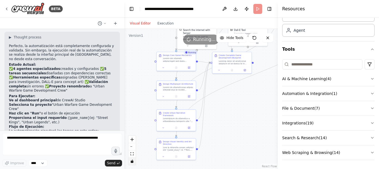
scroll to position [735, 0]
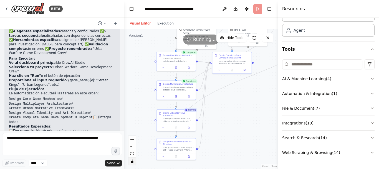
drag, startPoint x: 19, startPoint y: 95, endPoint x: 31, endPoint y: 97, distance: 12.3
click at [31, 137] on strong "Bible narrativa" at bounding box center [43, 139] width 61 height 4
drag, startPoint x: 21, startPoint y: 99, endPoint x: 27, endPoint y: 102, distance: 7.2
click at [28, 128] on ul "📋 Documento técnico de mecánicas de juego 🏗️ Arquitectura completa de sistemas …" at bounding box center [62, 143] width 107 height 30
drag, startPoint x: 32, startPoint y: 107, endPoint x: 38, endPoint y: 107, distance: 6.1
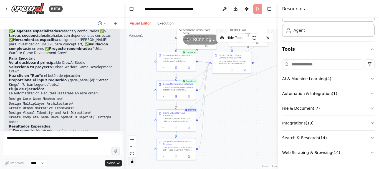
click at [33, 107] on div "▶ Thought process Perfecto, la automatización está completamente configurada y …" at bounding box center [62, 84] width 107 height 173
click at [42, 107] on div "▶ Thought process Perfecto, la automatización está completamente configurada y …" at bounding box center [62, 84] width 107 height 173
drag, startPoint x: 37, startPoint y: 103, endPoint x: 49, endPoint y: 102, distance: 11.8
click at [49, 154] on strong "Game development blueprint" at bounding box center [40, 156] width 55 height 4
drag, startPoint x: 28, startPoint y: 88, endPoint x: 36, endPoint y: 87, distance: 7.9
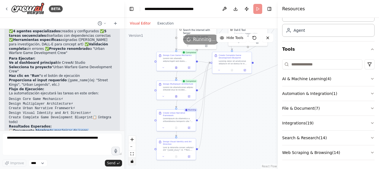
click at [36, 128] on ul "📋 Documento técnico de mecánicas de juego 🏗️ Arquitectura completa de sistemas …" at bounding box center [62, 143] width 107 height 30
drag, startPoint x: 19, startPoint y: 93, endPoint x: 32, endPoint y: 95, distance: 12.9
click at [32, 137] on strong "Bible narrativa" at bounding box center [43, 139] width 61 height 4
drag, startPoint x: 20, startPoint y: 101, endPoint x: 31, endPoint y: 102, distance: 10.9
click at [31, 128] on ul "📋 Documento técnico de mecánicas de juego 🏗️ Arquitectura completa de sistemas …" at bounding box center [62, 143] width 107 height 30
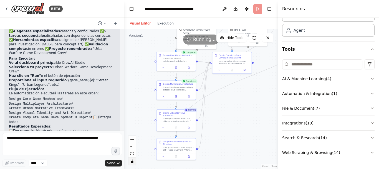
drag, startPoint x: 35, startPoint y: 106, endPoint x: 42, endPoint y: 106, distance: 7.0
click at [42, 154] on li "📊 Game development blueprint ejecutable" at bounding box center [62, 156] width 107 height 4
click at [45, 162] on p "¿Ya tienes pensado un nombre para tu juego? Eso será lo único que necesitas int…" at bounding box center [62, 166] width 107 height 9
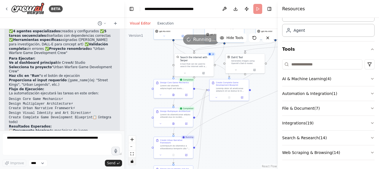
drag, startPoint x: 135, startPoint y: 56, endPoint x: 131, endPoint y: 104, distance: 48.2
click at [131, 104] on div ".deletable-edge-delete-btn { width: 20px; height: 20px; border: 0px solid #ffff…" at bounding box center [201, 99] width 154 height 140
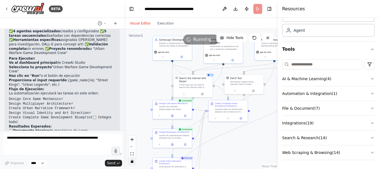
drag, startPoint x: 148, startPoint y: 48, endPoint x: 145, endPoint y: 69, distance: 21.3
click at [144, 80] on div ".deletable-edge-delete-btn { width: 20px; height: 20px; border: 0px solid #ffff…" at bounding box center [201, 99] width 154 height 140
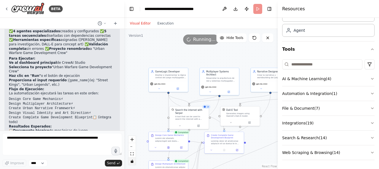
drag, startPoint x: 146, startPoint y: 71, endPoint x: 145, endPoint y: 81, distance: 10.0
click at [145, 81] on div ".deletable-edge-delete-btn { width: 20px; height: 20px; border: 0px solid #ffff…" at bounding box center [201, 99] width 154 height 140
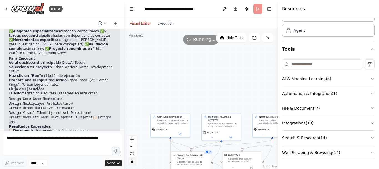
drag, startPoint x: 150, startPoint y: 84, endPoint x: 155, endPoint y: 74, distance: 10.7
click at [151, 84] on div ".deletable-edge-delete-btn { width: 20px; height: 20px; border: 0px solid #ffff…" at bounding box center [201, 99] width 154 height 140
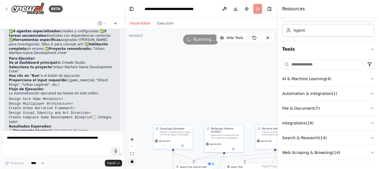
drag, startPoint x: 155, startPoint y: 74, endPoint x: 159, endPoint y: 84, distance: 11.2
click at [158, 86] on div ".deletable-edge-delete-btn { width: 20px; height: 20px; border: 0px solid #ffff…" at bounding box center [201, 99] width 154 height 140
drag, startPoint x: 178, startPoint y: 76, endPoint x: 171, endPoint y: 66, distance: 12.5
click at [175, 57] on div ".deletable-edge-delete-btn { width: 20px; height: 20px; border: 0px solid #ffff…" at bounding box center [201, 99] width 154 height 140
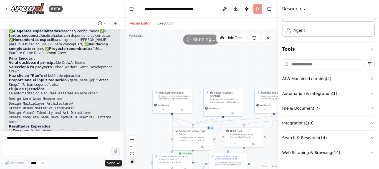
click at [172, 51] on div ".deletable-edge-delete-btn { width: 20px; height: 20px; border: 0px solid #ffff…" at bounding box center [201, 99] width 154 height 140
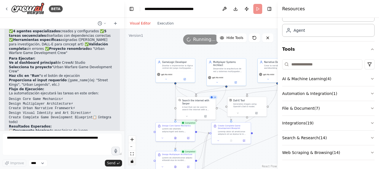
drag, startPoint x: 171, startPoint y: 51, endPoint x: 168, endPoint y: 35, distance: 15.5
click at [170, 43] on div "Version 1 Hide Tools .deletable-edge-delete-btn { width: 20px; height: 20px; bo…" at bounding box center [201, 99] width 154 height 140
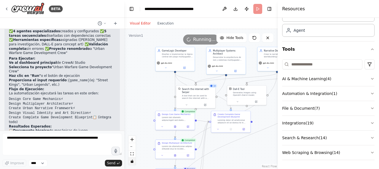
drag, startPoint x: 149, startPoint y: 87, endPoint x: 149, endPoint y: 53, distance: 33.9
click at [149, 55] on div ".deletable-edge-delete-btn { width: 20px; height: 20px; border: 0px solid #ffff…" at bounding box center [201, 99] width 154 height 140
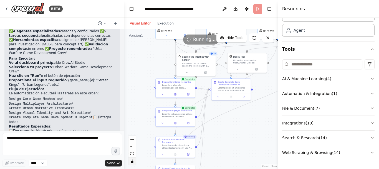
drag, startPoint x: 241, startPoint y: 116, endPoint x: 219, endPoint y: 105, distance: 25.1
click at [219, 105] on div ".deletable-edge-delete-btn { width: 20px; height: 20px; border: 0px solid #ffff…" at bounding box center [201, 99] width 154 height 140
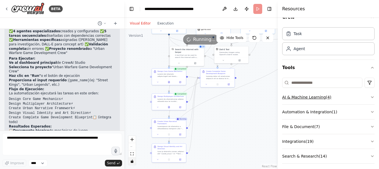
scroll to position [0, 0]
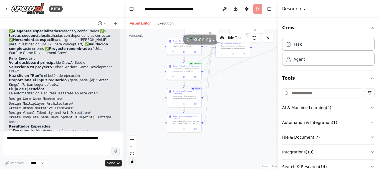
drag, startPoint x: 237, startPoint y: 94, endPoint x: 239, endPoint y: 128, distance: 34.2
click at [238, 131] on div ".deletable-edge-delete-btn { width: 20px; height: 20px; border: 0px solid #ffff…" at bounding box center [201, 99] width 154 height 140
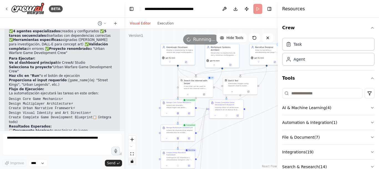
drag, startPoint x: 247, startPoint y: 107, endPoint x: 246, endPoint y: 146, distance: 39.1
click at [247, 146] on div ".deletable-edge-delete-btn { width: 20px; height: 20px; border: 0px solid #ffff…" at bounding box center [201, 99] width 154 height 140
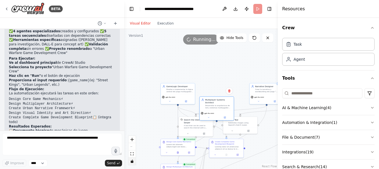
drag, startPoint x: 237, startPoint y: 94, endPoint x: 205, endPoint y: 123, distance: 42.8
click at [210, 120] on div "Multiplayer Systems Architect Desarrollar la arquitectura de red y sistemas mul…" at bounding box center [216, 108] width 35 height 24
drag, startPoint x: 199, startPoint y: 137, endPoint x: 226, endPoint y: 99, distance: 47.1
click at [226, 102] on button at bounding box center [231, 103] width 16 height 3
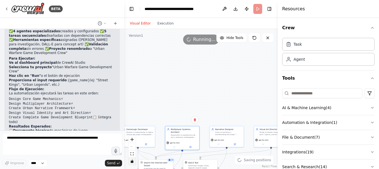
drag, startPoint x: 194, startPoint y: 67, endPoint x: 162, endPoint y: 109, distance: 52.8
click at [162, 109] on div ".deletable-edge-delete-btn { width: 20px; height: 20px; border: 0px solid #ffff…" at bounding box center [201, 99] width 154 height 140
click at [163, 103] on div ".deletable-edge-delete-btn { width: 20px; height: 20px; border: 0px solid #ffff…" at bounding box center [201, 99] width 154 height 140
drag, startPoint x: 209, startPoint y: 90, endPoint x: 141, endPoint y: 83, distance: 68.4
click at [141, 84] on div ".deletable-edge-delete-btn { width: 20px; height: 20px; border: 0px solid #ffff…" at bounding box center [201, 99] width 154 height 140
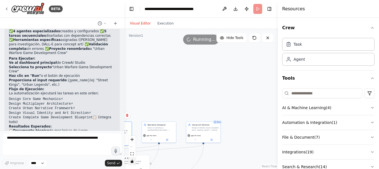
drag, startPoint x: 206, startPoint y: 93, endPoint x: 167, endPoint y: 93, distance: 39.7
click at [167, 93] on div ".deletable-edge-delete-btn { width: 20px; height: 20px; border: 0px solid #ffff…" at bounding box center [201, 99] width 154 height 140
drag, startPoint x: 187, startPoint y: 104, endPoint x: 206, endPoint y: 116, distance: 22.8
click at [208, 123] on div ".deletable-edge-delete-btn { width: 20px; height: 20px; border: 0px solid #ffff…" at bounding box center [201, 99] width 154 height 140
drag, startPoint x: 191, startPoint y: 103, endPoint x: 220, endPoint y: 114, distance: 31.3
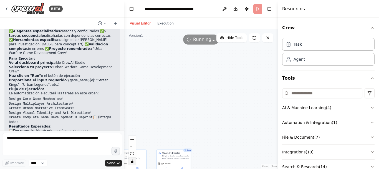
click at [220, 115] on div ".deletable-edge-delete-btn { width: 20px; height: 20px; border: 0px solid #ffff…" at bounding box center [201, 99] width 154 height 140
drag, startPoint x: 168, startPoint y: 94, endPoint x: 193, endPoint y: 99, distance: 25.9
click at [193, 99] on div ".deletable-edge-delete-btn { width: 20px; height: 20px; border: 0px solid #ffff…" at bounding box center [201, 99] width 154 height 140
drag, startPoint x: 197, startPoint y: 106, endPoint x: 205, endPoint y: 112, distance: 10.1
click at [205, 112] on div ".deletable-edge-delete-btn { width: 20px; height: 20px; border: 0px solid #ffff…" at bounding box center [201, 99] width 154 height 140
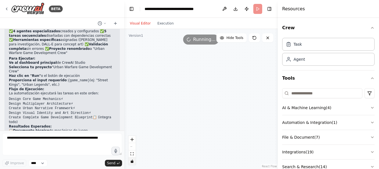
drag, startPoint x: 203, startPoint y: 110, endPoint x: 208, endPoint y: 86, distance: 24.1
click at [208, 88] on div ".deletable-edge-delete-btn { width: 20px; height: 20px; border: 0px solid #ffff…" at bounding box center [201, 99] width 154 height 140
drag, startPoint x: 205, startPoint y: 107, endPoint x: 206, endPoint y: 82, distance: 25.6
click at [207, 84] on div ".deletable-edge-delete-btn { width: 20px; height: 20px; border: 0px solid #ffff…" at bounding box center [201, 99] width 154 height 140
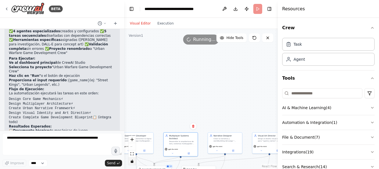
click at [207, 72] on div ".deletable-edge-delete-btn { width: 20px; height: 20px; border: 0px solid #ffff…" at bounding box center [201, 99] width 154 height 140
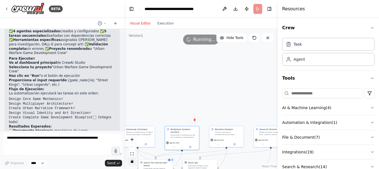
click at [189, 56] on div ".deletable-edge-delete-btn { width: 20px; height: 20px; border: 0px solid #ffff…" at bounding box center [201, 99] width 154 height 140
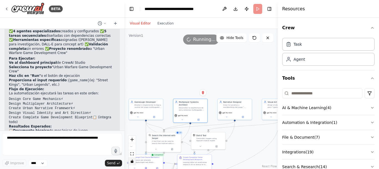
click at [207, 56] on div ".deletable-edge-delete-btn { width: 20px; height: 20px; border: 0px solid #ffff…" at bounding box center [201, 99] width 154 height 140
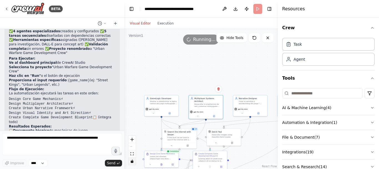
click at [207, 48] on div ".deletable-edge-delete-btn { width: 20px; height: 20px; border: 0px solid #ffff…" at bounding box center [201, 99] width 154 height 140
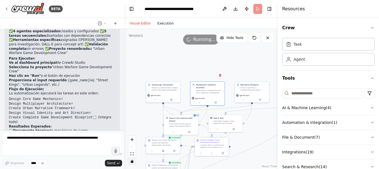
click at [165, 24] on button "Execution" at bounding box center [165, 23] width 23 height 7
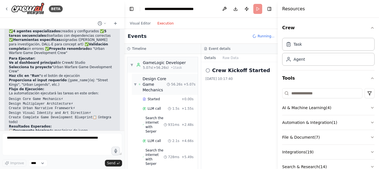
click at [134, 86] on div "▼ Design Core Game Mechanics 56.26s + 5.07s" at bounding box center [165, 84] width 66 height 21
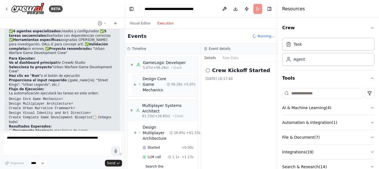
click at [134, 86] on div "▶ Design Core Game Mechanics 56.26s + 5.07s" at bounding box center [165, 84] width 66 height 21
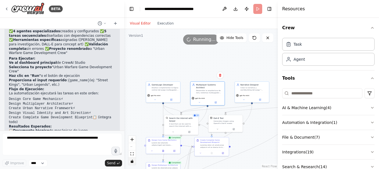
click at [131, 25] on button "Visual Editor" at bounding box center [140, 23] width 27 height 7
click at [202, 40] on span "Running..." at bounding box center [204, 39] width 22 height 7
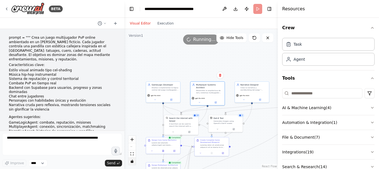
scroll to position [735, 0]
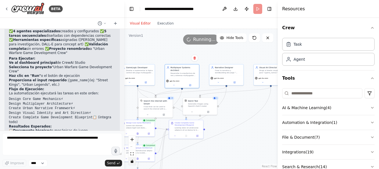
click at [222, 90] on div ".deletable-edge-delete-btn { width: 20px; height: 20px; border: 0px solid #ffff…" at bounding box center [201, 99] width 154 height 140
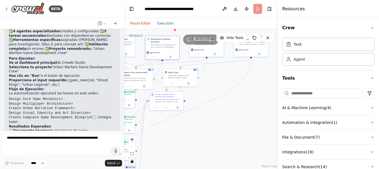
click at [225, 90] on div ".deletable-edge-delete-btn { width: 20px; height: 20px; border: 0px solid #ffff…" at bounding box center [201, 99] width 154 height 140
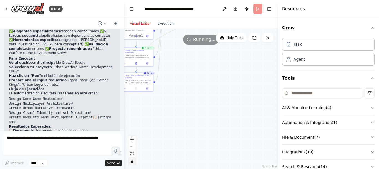
click at [245, 80] on div ".deletable-edge-delete-btn { width: 20px; height: 20px; border: 0px solid #ffff…" at bounding box center [201, 99] width 154 height 140
click at [237, 72] on div ".deletable-edge-delete-btn { width: 20px; height: 20px; border: 0px solid #ffff…" at bounding box center [201, 99] width 154 height 140
click at [235, 134] on div ".deletable-edge-delete-btn { width: 20px; height: 20px; border: 0px solid #ffff…" at bounding box center [201, 99] width 154 height 140
click at [237, 134] on div ".deletable-edge-delete-btn { width: 20px; height: 20px; border: 0px solid #ffff…" at bounding box center [201, 99] width 154 height 140
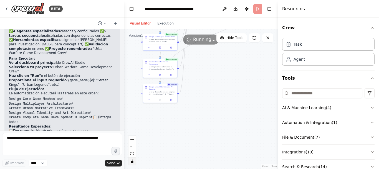
click at [233, 131] on div ".deletable-edge-delete-btn { width: 20px; height: 20px; border: 0px solid #ffff…" at bounding box center [201, 99] width 154 height 140
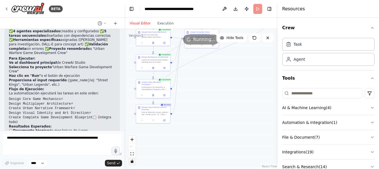
click at [228, 130] on div ".deletable-edge-delete-btn { width: 20px; height: 20px; border: 0px solid #ffff…" at bounding box center [201, 99] width 154 height 140
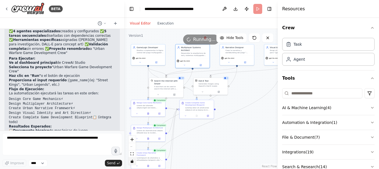
click at [233, 139] on div ".deletable-edge-delete-btn { width: 20px; height: 20px; border: 0px solid #ffff…" at bounding box center [201, 99] width 154 height 140
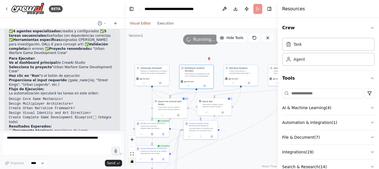
click at [248, 151] on div ".deletable-edge-delete-btn { width: 20px; height: 20px; border: 0px solid #ffff…" at bounding box center [201, 99] width 154 height 140
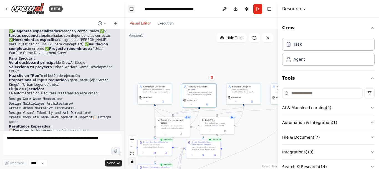
click at [135, 9] on button "Toggle Left Sidebar" at bounding box center [132, 9] width 8 height 8
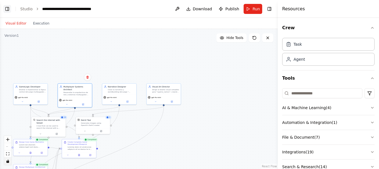
click at [8, 7] on button "Toggle Left Sidebar" at bounding box center [7, 9] width 8 height 8
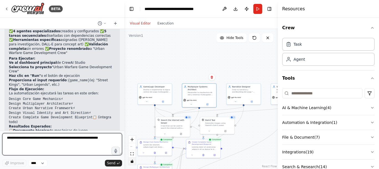
click at [57, 150] on textarea at bounding box center [62, 144] width 120 height 22
type textarea "**********"
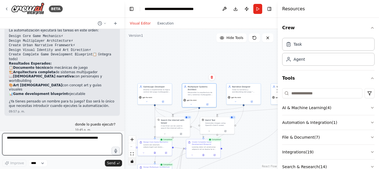
scroll to position [807, 0]
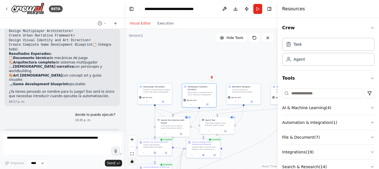
click at [58, 168] on link "https://studio.crewai.com" at bounding box center [72, 171] width 37 height 4
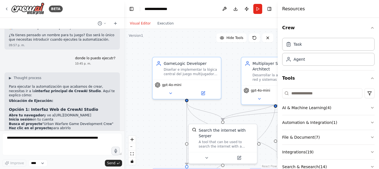
scroll to position [841, 0]
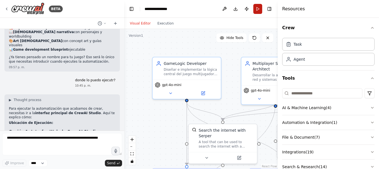
click at [262, 13] on button "Run" at bounding box center [257, 9] width 9 height 10
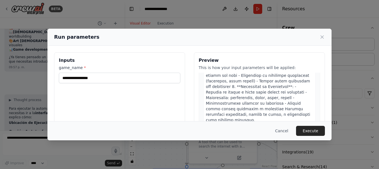
scroll to position [111, 0]
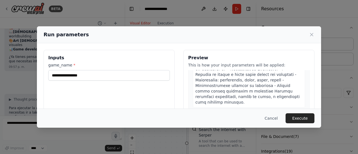
click at [127, 69] on div "game_name *" at bounding box center [109, 71] width 122 height 18
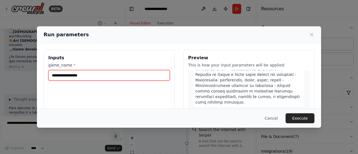
click at [128, 72] on input "game_name *" at bounding box center [109, 75] width 122 height 11
type input "******"
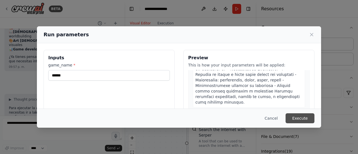
click at [303, 116] on button "Execute" at bounding box center [300, 119] width 29 height 10
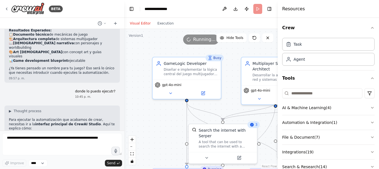
scroll to position [841, 0]
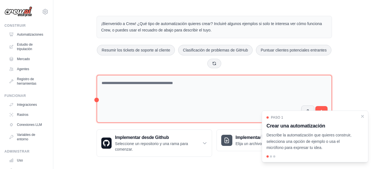
scroll to position [10, 0]
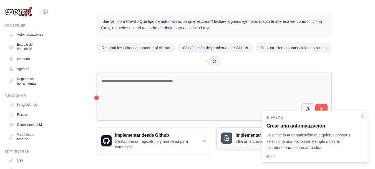
click at [234, 144] on div "Implementar desde un archivo zip Elija un archivo zip para cargar." at bounding box center [274, 137] width 115 height 21
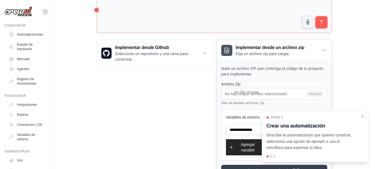
scroll to position [124, 0]
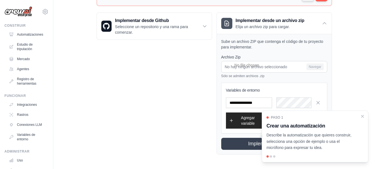
click at [318, 122] on h3 "Crear una automatización" at bounding box center [311, 126] width 90 height 8
click at [311, 128] on font "Crear una automatización" at bounding box center [295, 126] width 59 height 6
click at [309, 131] on div "Paso 1 Crear una automatización Describe la automatización que quieres construi…" at bounding box center [314, 133] width 97 height 36
click at [300, 134] on font "Describe la automatización que quieres construir, selecciona una opción de ejem…" at bounding box center [308, 140] width 85 height 17
click at [253, 140] on button "Implementar desde ZIP" at bounding box center [274, 143] width 108 height 12
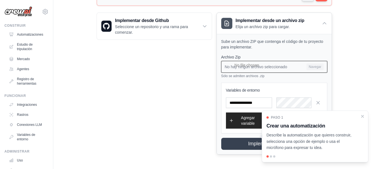
click at [319, 63] on input "No hay ningún archivo seleccionado Navegar" at bounding box center [274, 67] width 106 height 12
type input "**********"
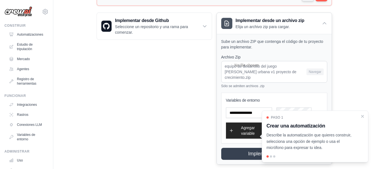
click at [220, 144] on div "Sube un archivo ZIP que contenga el código de tu proyecto para implementar. Arc…" at bounding box center [274, 99] width 115 height 130
click at [234, 150] on button "Implementar desde ZIP" at bounding box center [274, 153] width 108 height 12
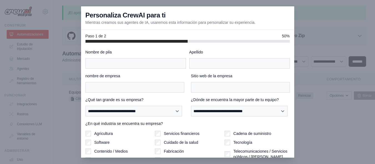
click at [324, 57] on div at bounding box center [187, 82] width 375 height 164
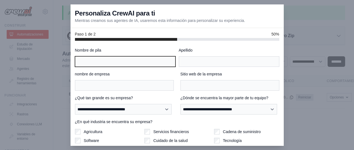
click at [157, 62] on input "Nombre de pila" at bounding box center [125, 61] width 100 height 11
type input "**"
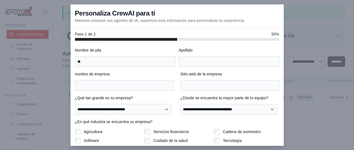
click at [211, 56] on div "Apellido" at bounding box center [229, 56] width 100 height 19
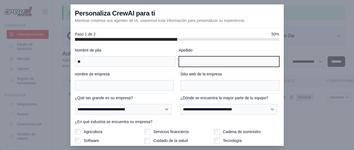
click at [205, 65] on input "Apellido" at bounding box center [229, 61] width 100 height 11
type input "****"
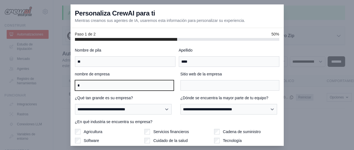
drag, startPoint x: 153, startPoint y: 84, endPoint x: 170, endPoint y: 85, distance: 16.4
click at [153, 85] on input "*" at bounding box center [124, 85] width 99 height 11
type input "****"
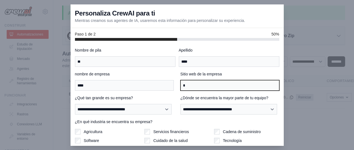
click at [194, 82] on input "*" at bounding box center [229, 85] width 99 height 11
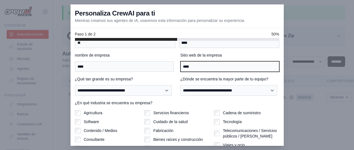
scroll to position [51, 0]
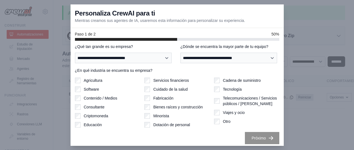
type input "****"
drag, startPoint x: 132, startPoint y: 57, endPoint x: 133, endPoint y: 63, distance: 6.0
click at [132, 57] on select "**********" at bounding box center [123, 58] width 97 height 11
select select "**********"
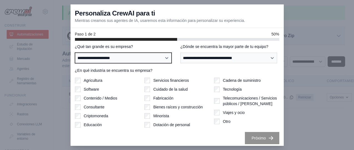
click at [75, 53] on select "**********" at bounding box center [123, 58] width 97 height 11
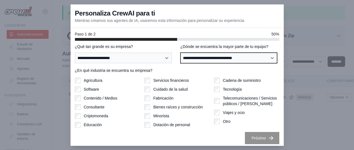
click at [193, 59] on select "**********" at bounding box center [228, 58] width 97 height 11
click at [180, 53] on select "**********" at bounding box center [228, 58] width 97 height 11
click at [223, 56] on select "**********" at bounding box center [228, 58] width 97 height 11
click at [180, 53] on select "**********" at bounding box center [228, 58] width 97 height 11
click at [202, 61] on select "**********" at bounding box center [228, 58] width 97 height 11
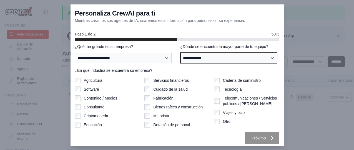
click at [180, 53] on select "**********" at bounding box center [228, 58] width 97 height 11
click at [196, 56] on select "**********" at bounding box center [228, 58] width 97 height 11
select select "**********"
click at [180, 53] on select "**********" at bounding box center [228, 58] width 97 height 11
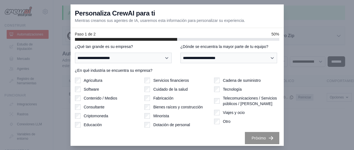
click at [220, 85] on div "Cadena de suministro Tecnología Telecomunicaciones / Servicios públicos / Petro…" at bounding box center [246, 103] width 65 height 50
click at [253, 134] on button "Próximo" at bounding box center [262, 138] width 34 height 12
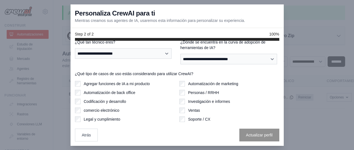
click at [250, 145] on div "**********" at bounding box center [177, 93] width 213 height 105
click at [120, 45] on label "¿Qué tan técnico eres?" at bounding box center [124, 42] width 99 height 6
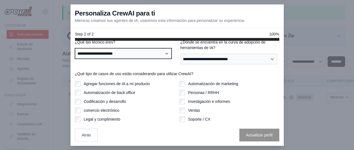
click at [120, 48] on select "**********" at bounding box center [123, 53] width 97 height 11
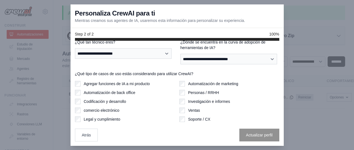
click at [123, 63] on div "**********" at bounding box center [124, 51] width 99 height 25
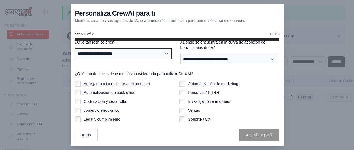
click at [139, 59] on select "**********" at bounding box center [123, 53] width 97 height 11
select select "**********"
click at [75, 51] on select "**********" at bounding box center [123, 53] width 97 height 11
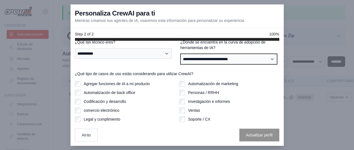
click at [189, 62] on select "**********" at bounding box center [228, 59] width 97 height 11
select select "**********"
click at [180, 57] on select "**********" at bounding box center [228, 59] width 97 height 11
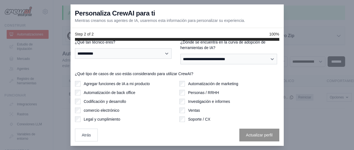
click at [198, 86] on font "Automatización de marketing" at bounding box center [213, 84] width 50 height 4
click at [248, 145] on div "**********" at bounding box center [177, 93] width 213 height 105
click at [156, 95] on div "Automatización de back office" at bounding box center [125, 93] width 100 height 6
drag, startPoint x: 107, startPoint y: 108, endPoint x: 163, endPoint y: 129, distance: 59.7
click at [107, 108] on div "Agregar funciones de IA a mi producto Automatización de back office Codificació…" at bounding box center [125, 101] width 100 height 41
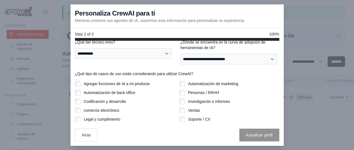
drag, startPoint x: 212, startPoint y: 119, endPoint x: 203, endPoint y: 106, distance: 16.3
click at [212, 119] on div "Automatización de marketing Personas / RRHH Investigación e informes Ventas Sop…" at bounding box center [229, 101] width 100 height 41
click at [203, 104] on font "Investigación e informes" at bounding box center [209, 101] width 42 height 4
click at [192, 95] on font "Personas / RRHH" at bounding box center [203, 92] width 31 height 4
click at [120, 92] on div "Agregar funciones de IA a mi producto Automatización de back office Codificació…" at bounding box center [125, 101] width 100 height 41
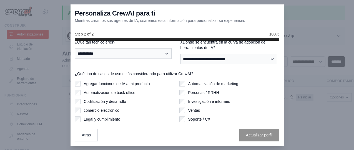
click at [120, 100] on div "Agregar funciones de IA a mi producto Automatización de back office Codificació…" at bounding box center [125, 101] width 100 height 41
click at [122, 95] on font "Automatización de back office" at bounding box center [110, 92] width 52 height 4
click at [188, 120] on font "Soporte / CX" at bounding box center [199, 119] width 22 height 4
click at [106, 113] on font "comercio electrónico" at bounding box center [102, 110] width 36 height 4
drag, startPoint x: 100, startPoint y: 127, endPoint x: 99, endPoint y: 121, distance: 5.4
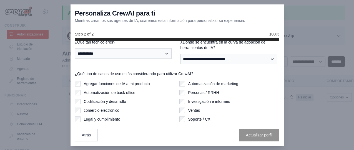
click at [100, 125] on div "**********" at bounding box center [177, 77] width 204 height 128
drag, startPoint x: 100, startPoint y: 118, endPoint x: 100, endPoint y: 121, distance: 3.1
click at [100, 120] on div "Agregar funciones de IA a mi producto Automatización de back office Codificació…" at bounding box center [125, 101] width 100 height 41
click at [109, 94] on font "Automatización de back office" at bounding box center [110, 92] width 52 height 4
click at [110, 87] on label "Agregar funciones de IA a mi producto" at bounding box center [117, 84] width 66 height 6
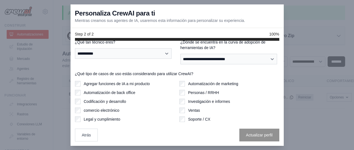
drag, startPoint x: 108, startPoint y: 99, endPoint x: 107, endPoint y: 102, distance: 2.8
click at [108, 99] on div "Agregar funciones de IA a mi producto Automatización de back office Codificació…" at bounding box center [125, 101] width 100 height 41
click at [106, 104] on font "Codificación y desarrollo" at bounding box center [105, 101] width 42 height 4
click at [106, 95] on font "Automatización de back office" at bounding box center [110, 92] width 52 height 4
click at [199, 113] on div "Ventas" at bounding box center [229, 111] width 100 height 6
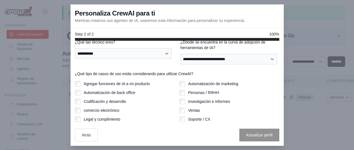
click at [198, 113] on div "Ventas" at bounding box center [229, 111] width 100 height 6
click at [191, 113] on font "Ventas" at bounding box center [194, 110] width 12 height 4
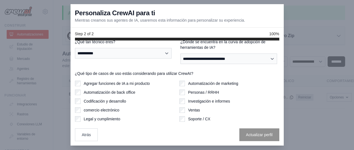
scroll to position [4, 0]
click at [94, 115] on div "Agregar funciones de IA a mi producto Automatización de back office Codificació…" at bounding box center [125, 101] width 100 height 41
drag, startPoint x: 91, startPoint y: 127, endPoint x: 89, endPoint y: 124, distance: 3.9
click at [91, 129] on button "Atrás" at bounding box center [86, 135] width 23 height 13
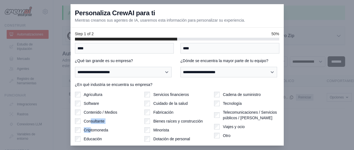
drag, startPoint x: 89, startPoint y: 122, endPoint x: 91, endPoint y: 119, distance: 4.0
click at [89, 122] on div "Agricultura Software Contenido / Medios Consultante Criptomoneda Educación" at bounding box center [107, 117] width 65 height 50
drag, startPoint x: 305, startPoint y: 30, endPoint x: 305, endPoint y: 34, distance: 4.2
click at [305, 34] on div at bounding box center [177, 75] width 354 height 150
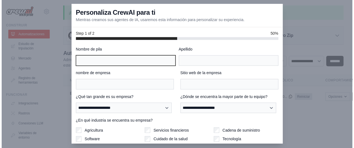
scroll to position [4, 0]
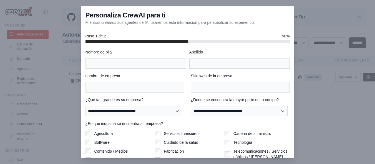
scroll to position [4, 0]
click at [13, 22] on div at bounding box center [187, 82] width 375 height 164
